Goal: Navigation & Orientation: Find specific page/section

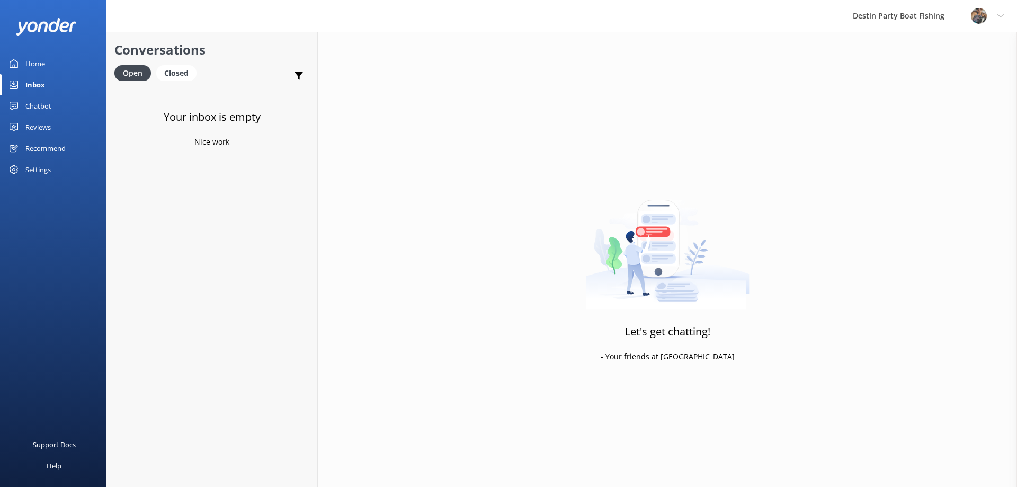
click at [22, 126] on link "Reviews" at bounding box center [53, 127] width 106 height 21
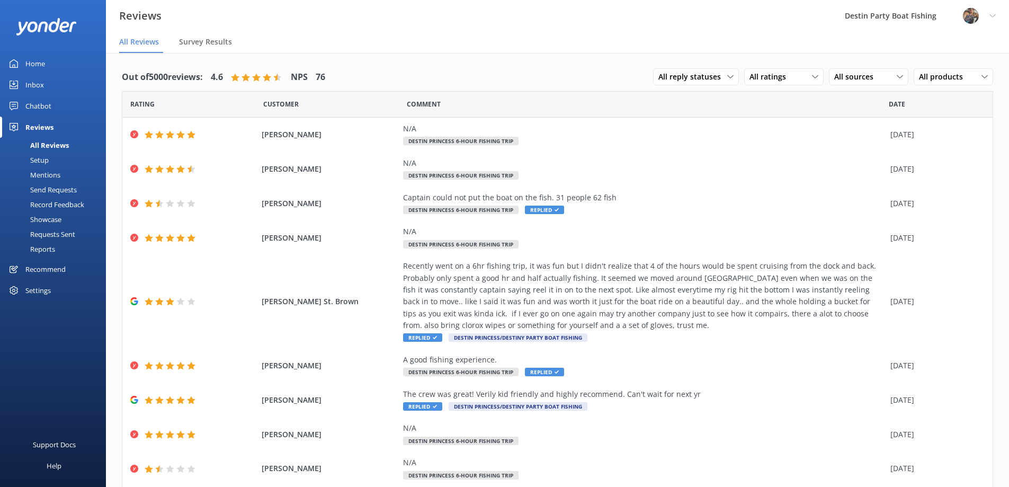
click at [42, 82] on div "Inbox" at bounding box center [34, 84] width 19 height 21
